Goal: Transaction & Acquisition: Purchase product/service

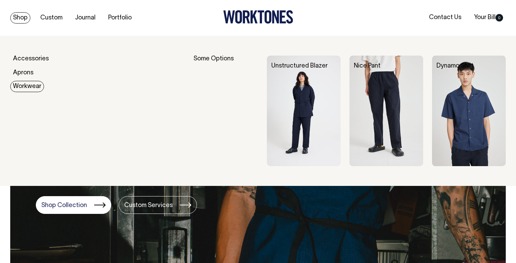
click at [317, 105] on img at bounding box center [304, 111] width 74 height 110
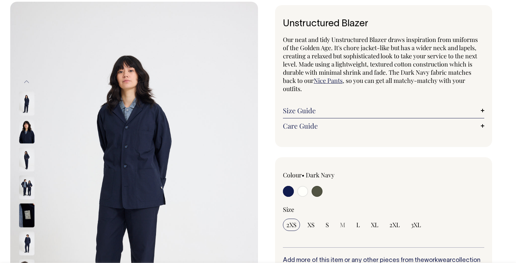
click at [301, 194] on input "radio" at bounding box center [302, 191] width 11 height 11
radio input "true"
select select "Off-White"
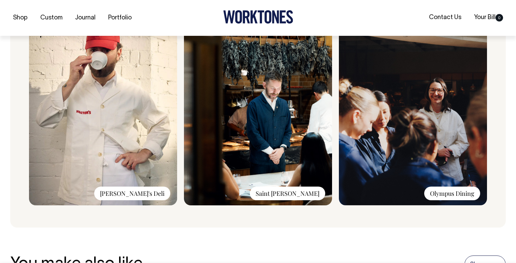
scroll to position [553, 0]
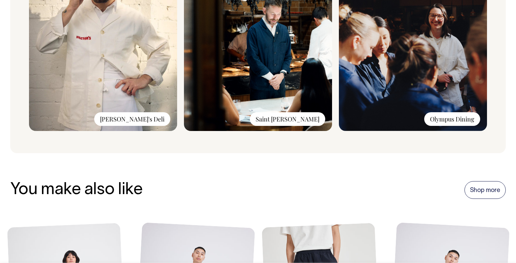
click at [99, 103] on img at bounding box center [103, 40] width 148 height 182
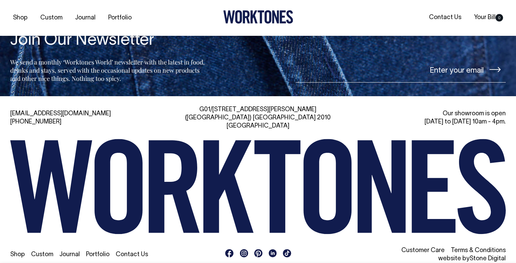
scroll to position [1119, 0]
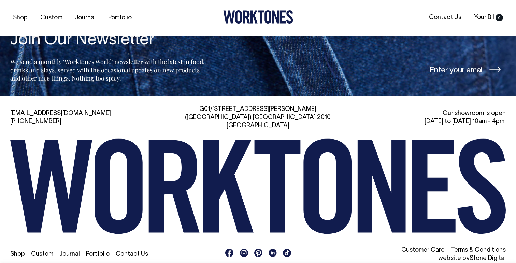
click at [244, 249] on rect at bounding box center [244, 253] width 8 height 8
